Goal: Ask a question

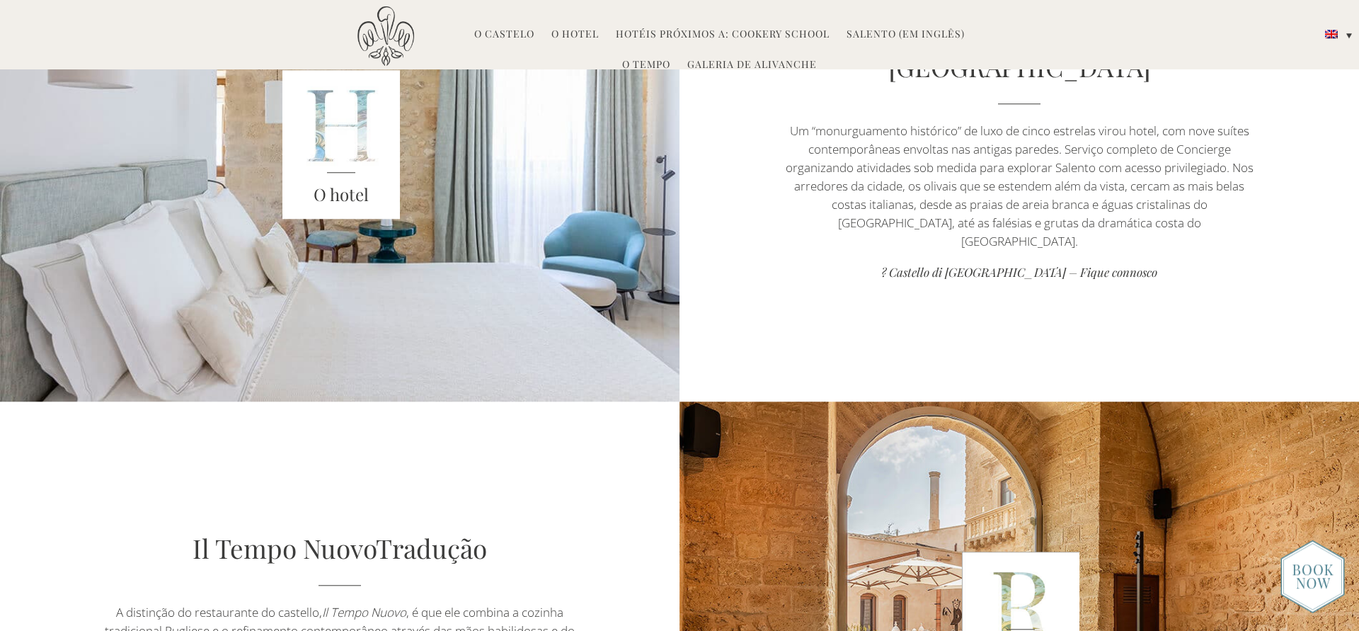
scroll to position [726, 0]
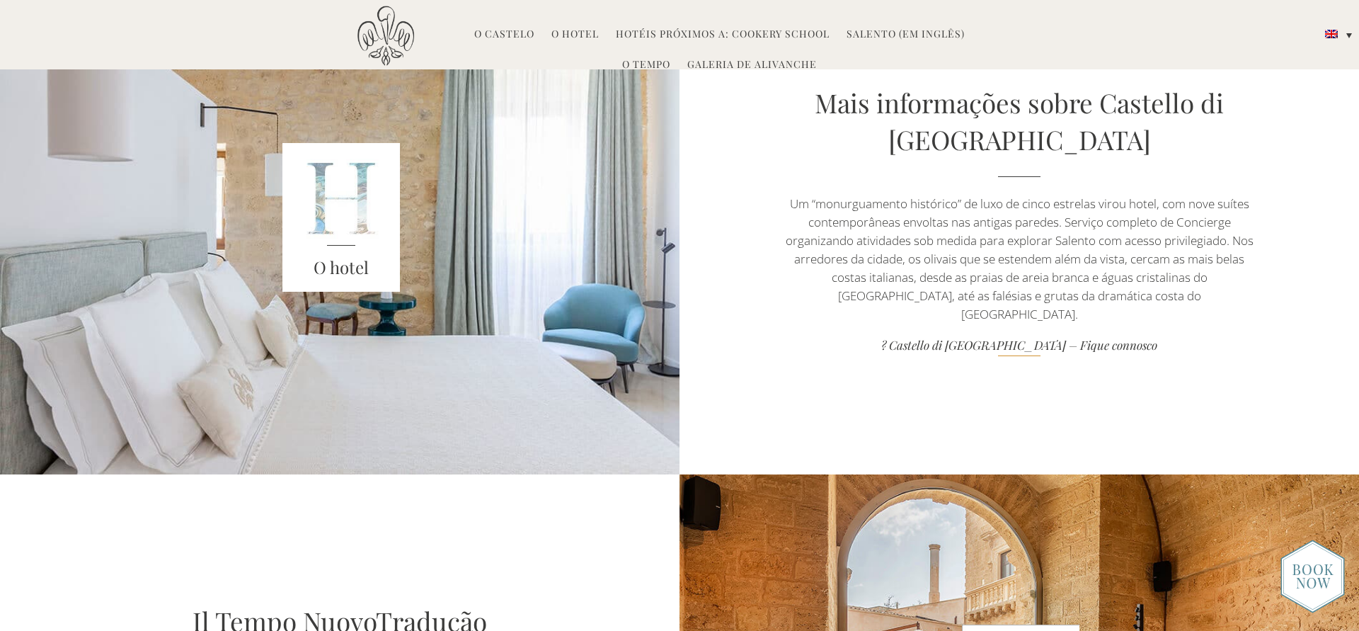
click at [1072, 340] on link "? Castello di Ugento – Fique connosco" at bounding box center [1020, 346] width 476 height 19
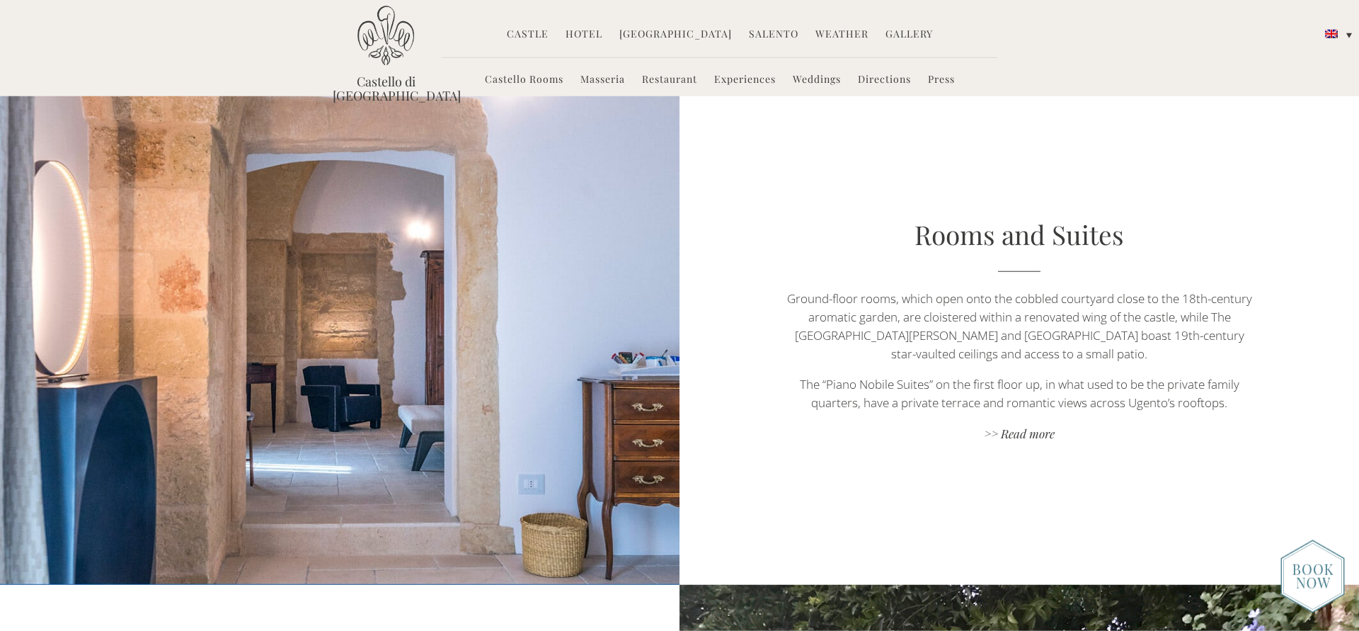
scroll to position [897, 0]
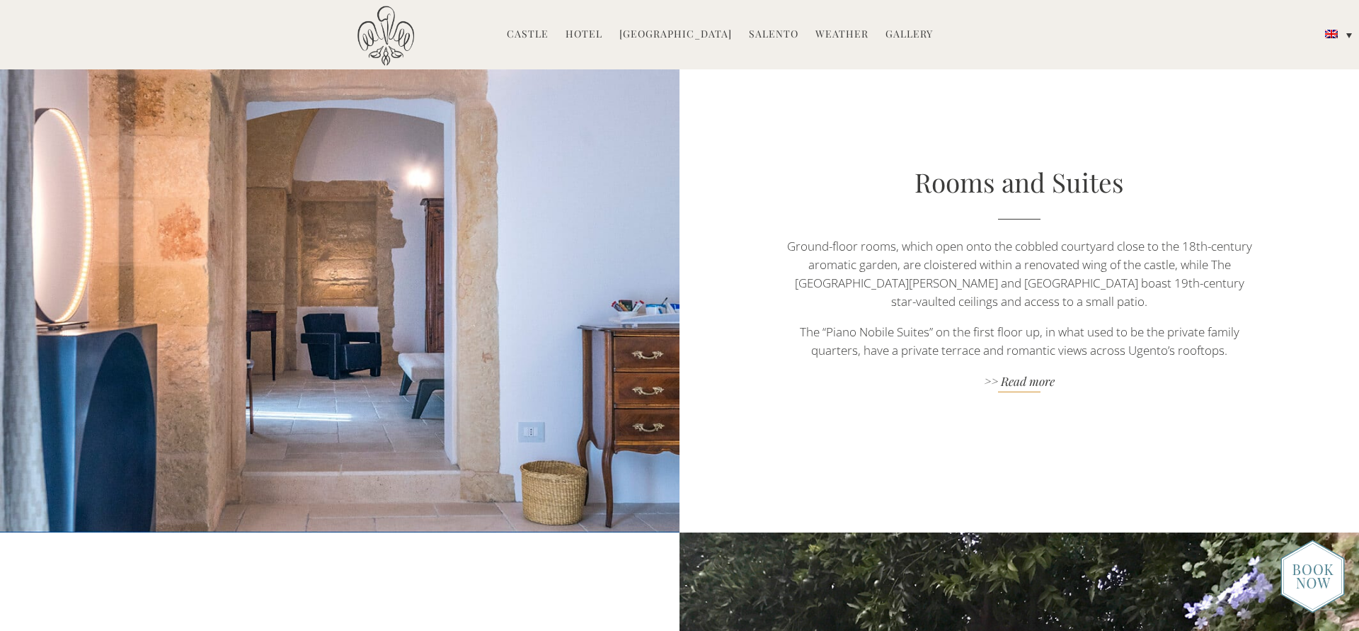
click at [1032, 373] on link ">> Read more" at bounding box center [1020, 382] width 476 height 19
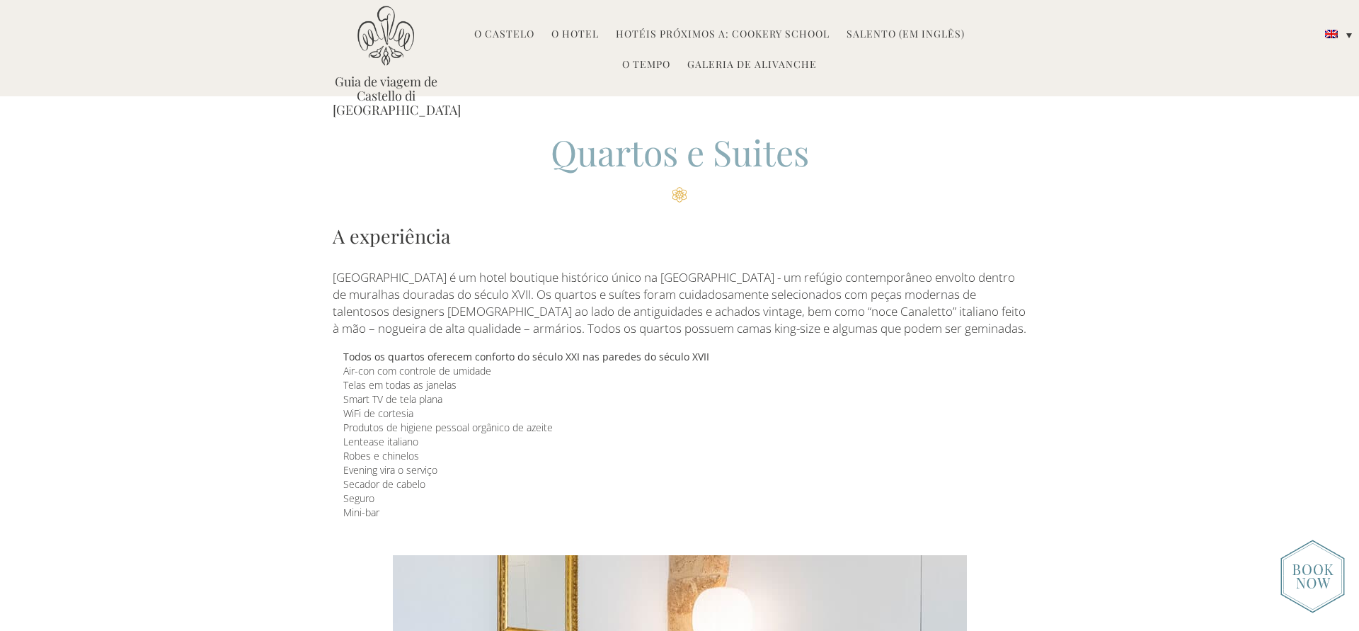
click at [567, 36] on link "O hotel" at bounding box center [575, 35] width 47 height 16
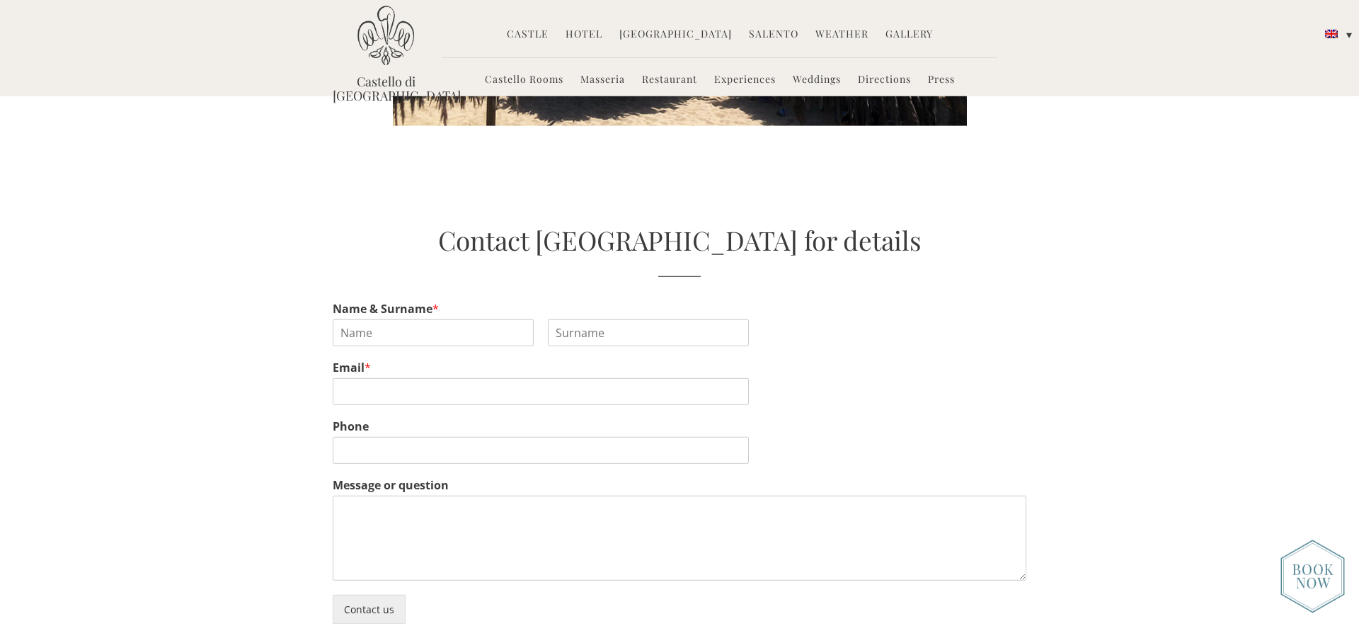
scroll to position [3148, 0]
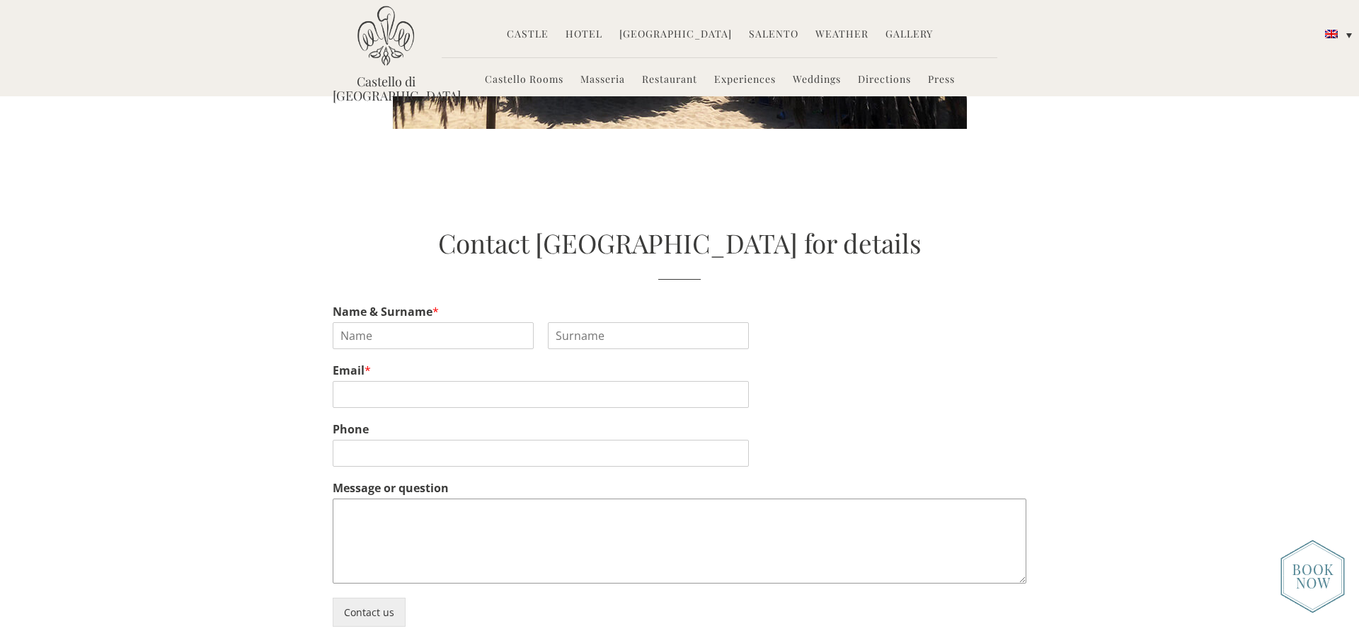
click at [523, 498] on textarea "Message or question" at bounding box center [680, 540] width 694 height 85
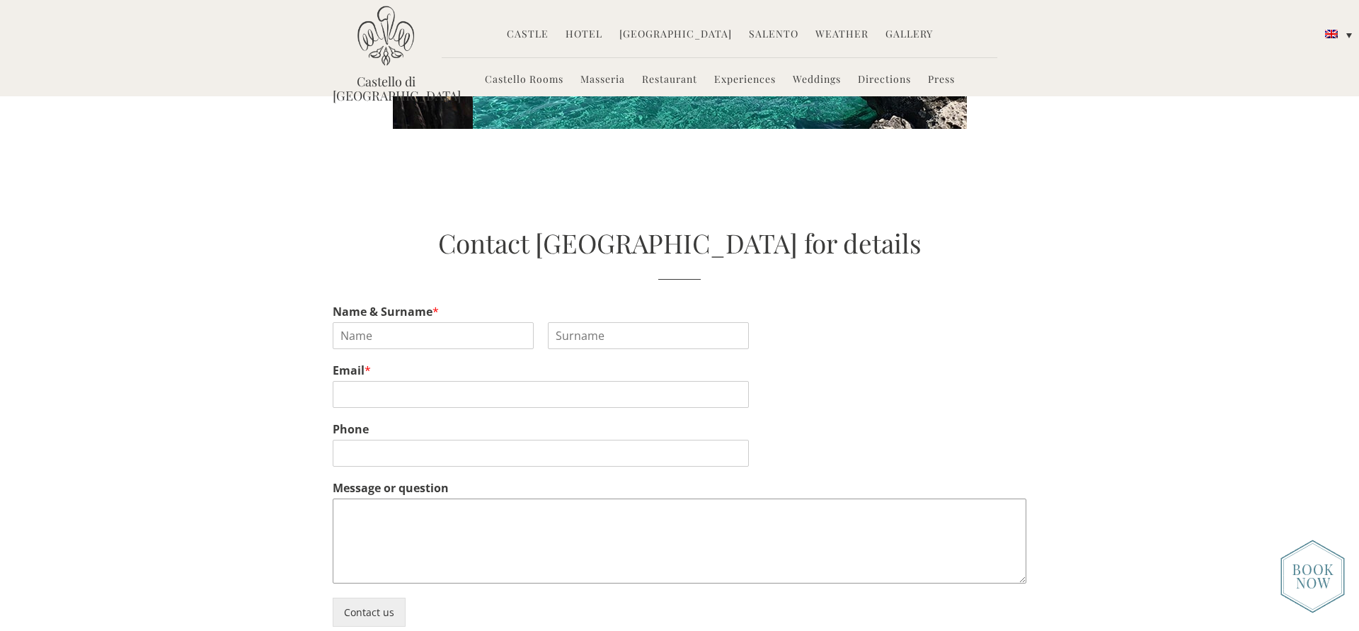
paste textarea "Castello Di Ugento"
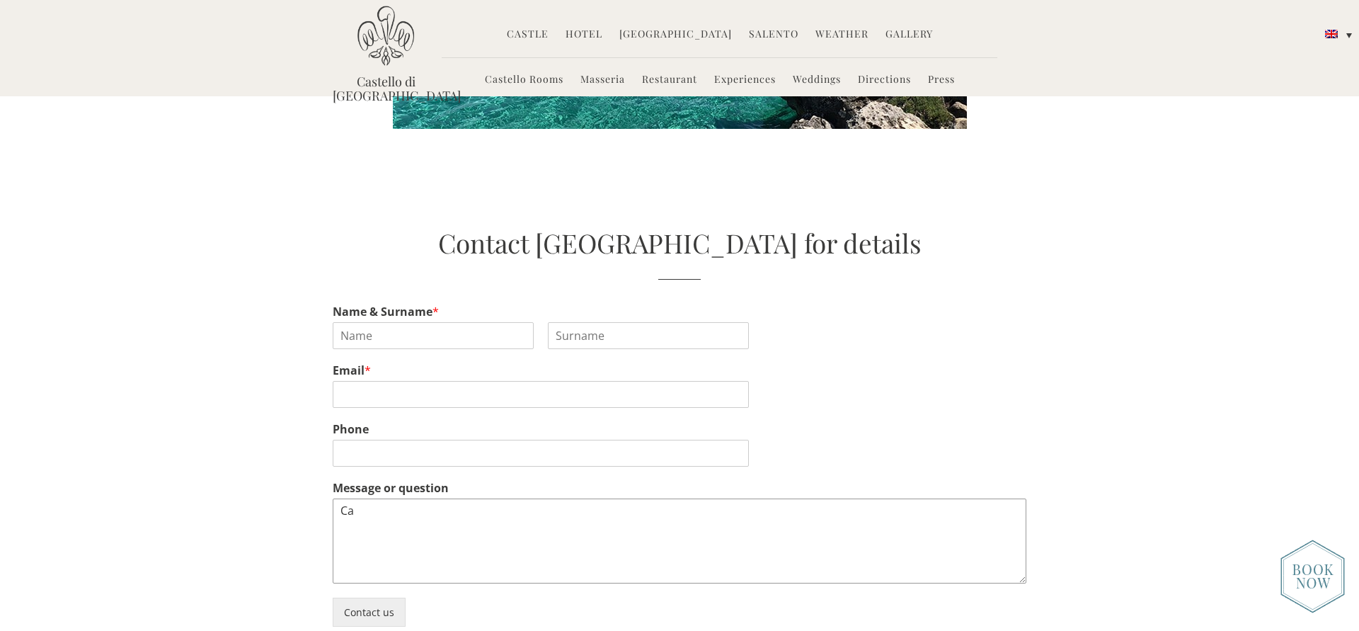
type textarea "C"
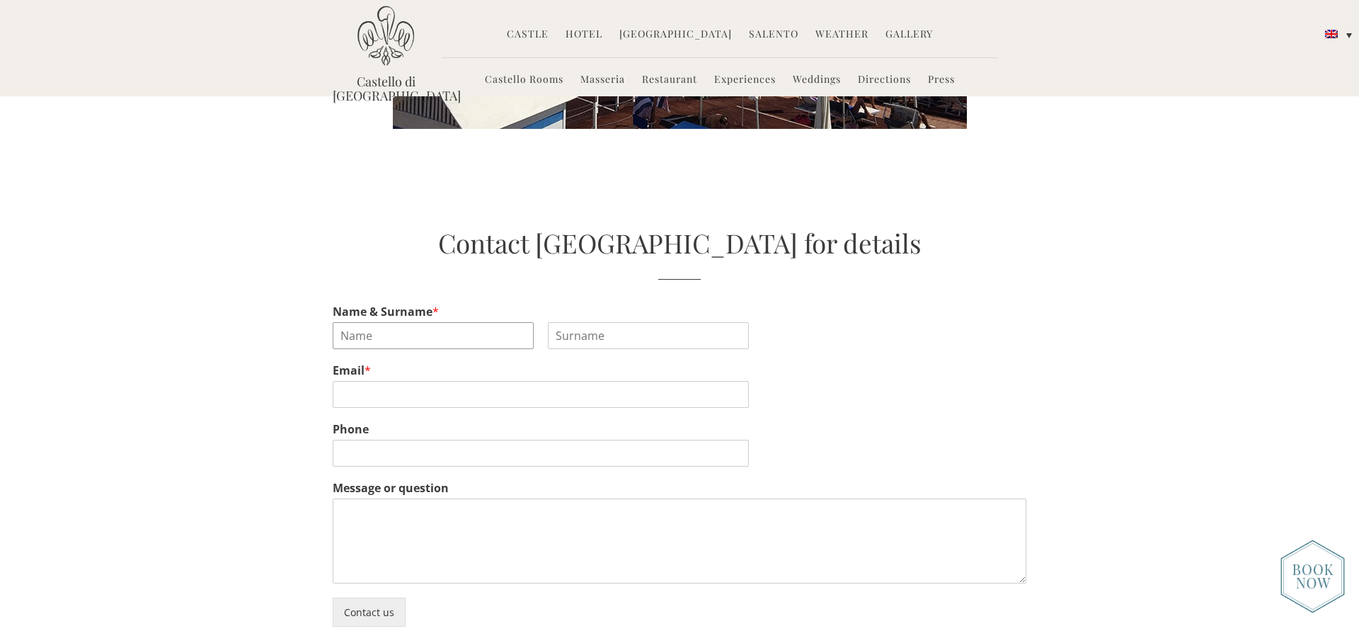
click at [481, 322] on input "Name & Surname *" at bounding box center [433, 335] width 201 height 27
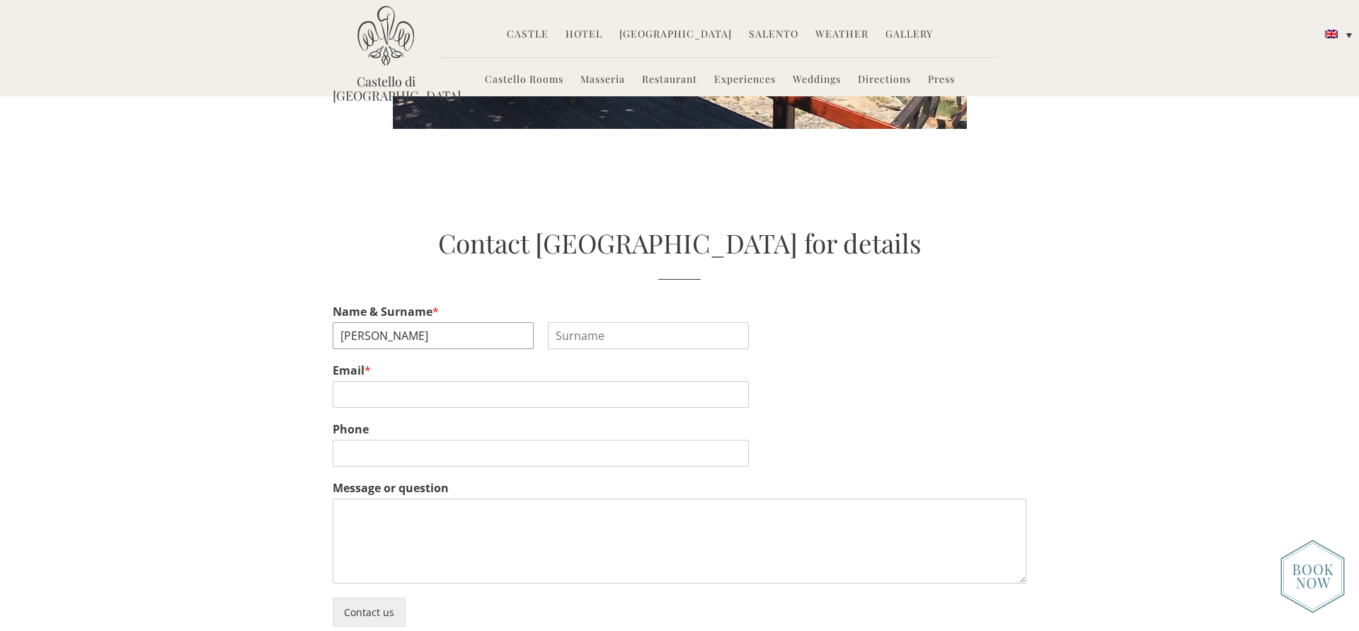
type input "Fernando"
click at [647, 322] on input "Last" at bounding box center [648, 335] width 201 height 27
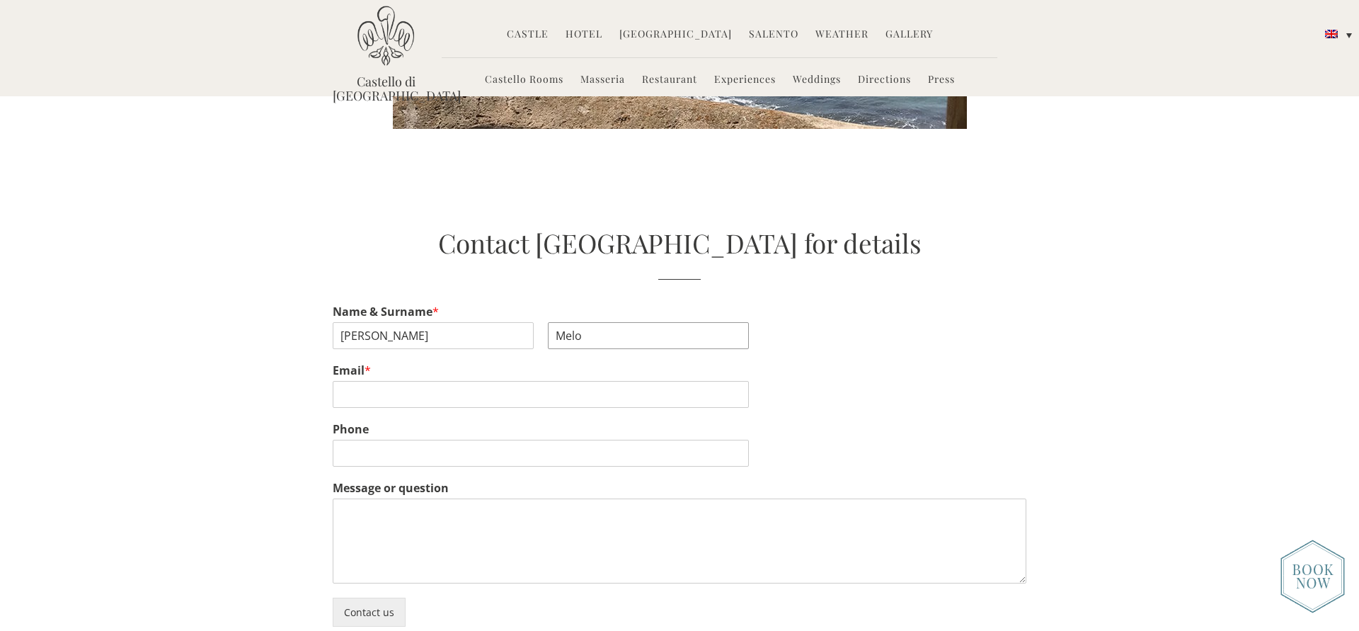
type input "Melo"
click at [447, 381] on input "Email *" at bounding box center [541, 394] width 416 height 27
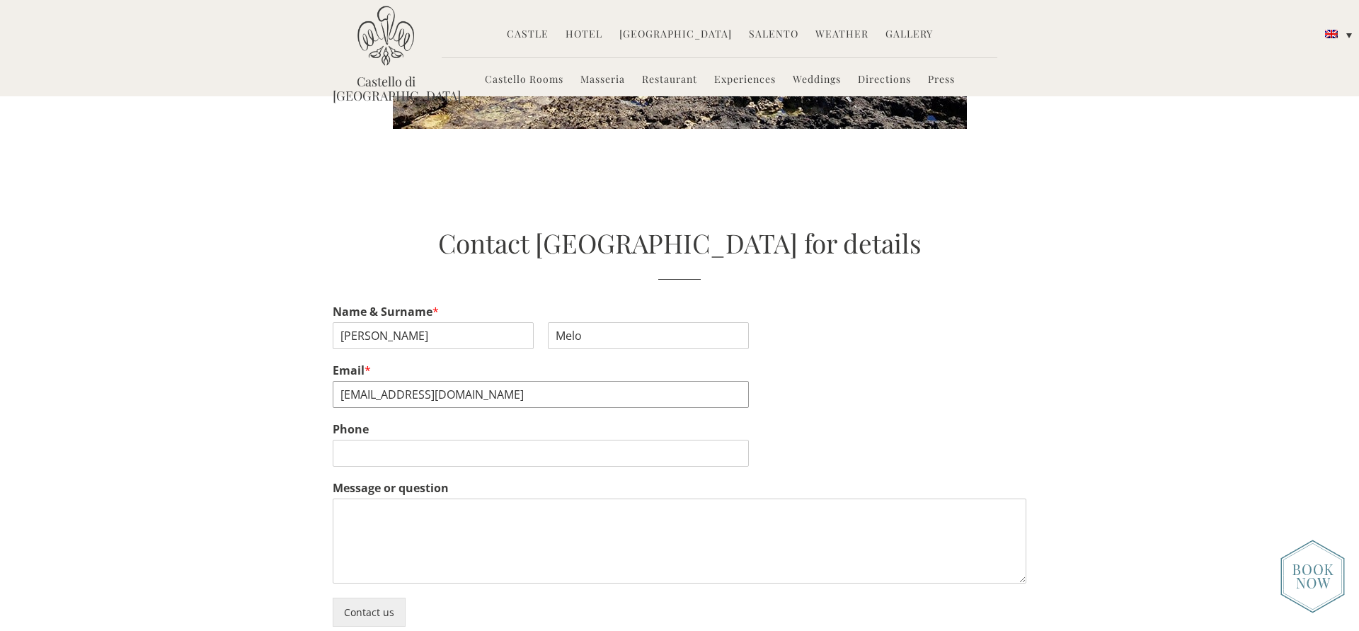
type input "saviofarma@yahoo.com.br"
click at [382, 452] on input "Phone" at bounding box center [541, 465] width 416 height 27
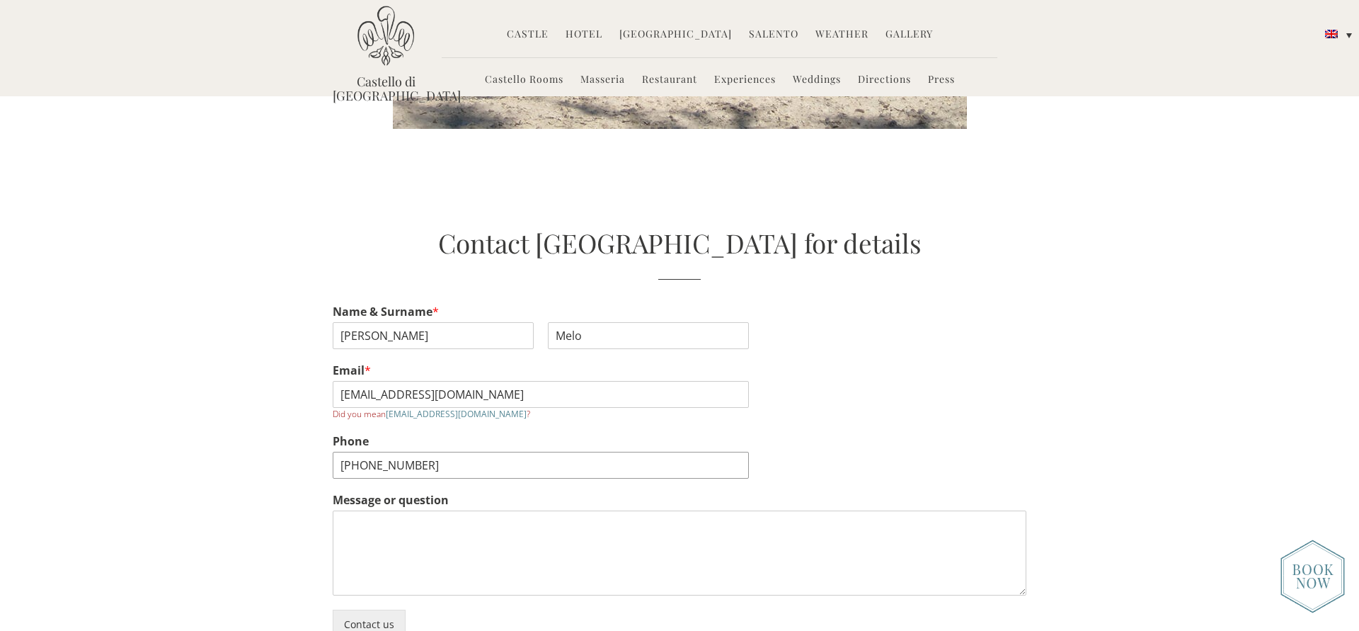
type input "+5521996927723"
click at [459, 511] on textarea "Message or question" at bounding box center [680, 553] width 694 height 85
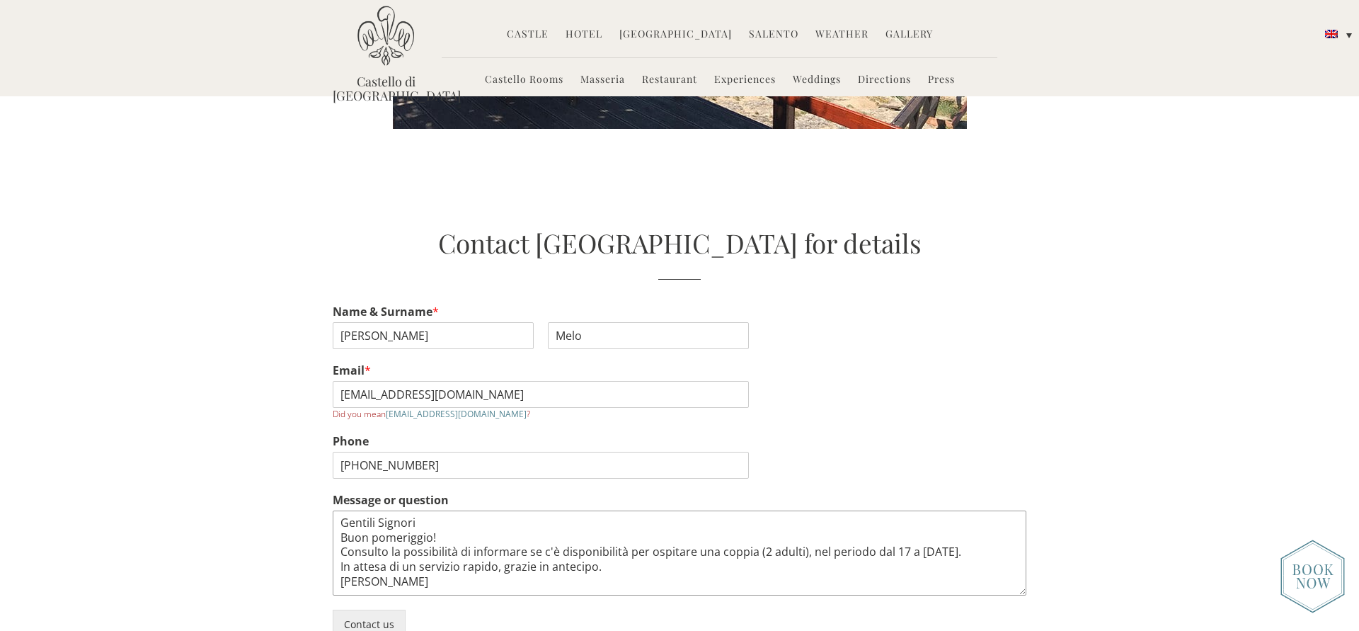
drag, startPoint x: 343, startPoint y: 404, endPoint x: 443, endPoint y: 470, distance: 119.6
click at [443, 511] on textarea "Gentili Signori Buon pomeriggio! Consulto la possibilità di informare se c'è di…" at bounding box center [680, 553] width 694 height 85
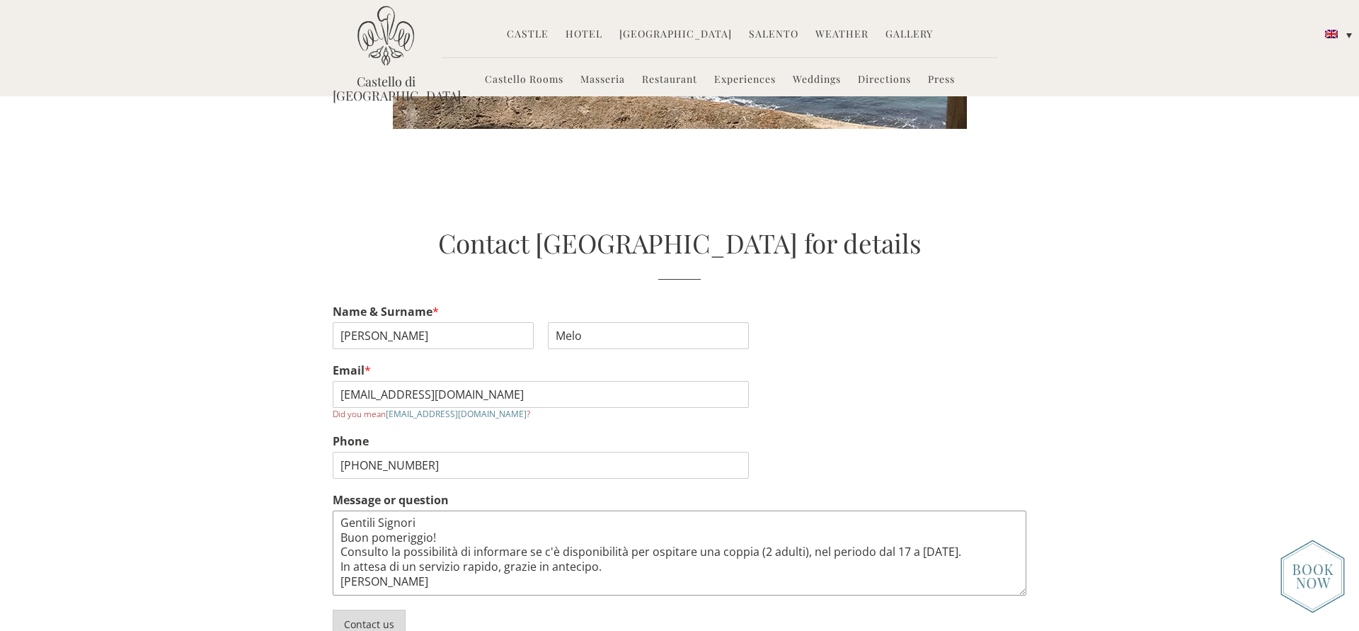
type textarea "Gentili Signori Buon pomeriggio! Consulto la possibilità di informare se c'è di…"
click at [386, 610] on button "Contact us" at bounding box center [369, 624] width 73 height 29
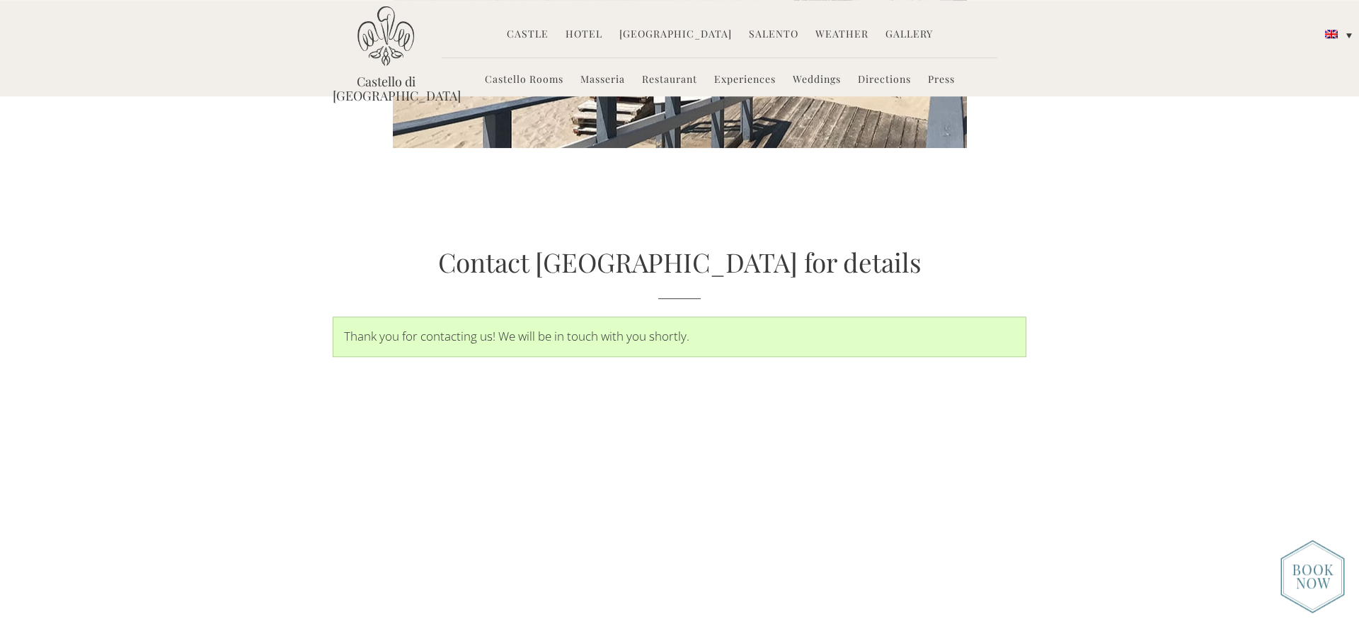
scroll to position [3098, 0]
